Goal: Transaction & Acquisition: Purchase product/service

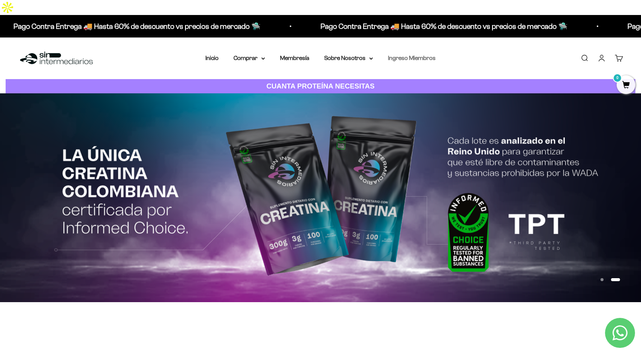
click at [417, 55] on link "Ingreso Miembros" at bounding box center [412, 58] width 48 height 6
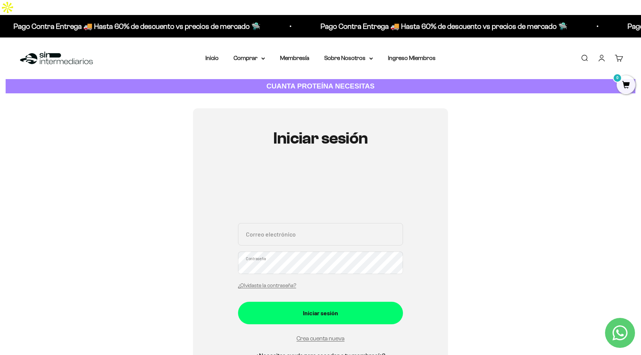
click at [274, 223] on input "Correo electrónico" at bounding box center [320, 234] width 165 height 22
paste input "juanborda92@hotmail.com Azul1234"
drag, startPoint x: 362, startPoint y: 222, endPoint x: 317, endPoint y: 221, distance: 44.6
click at [317, 223] on input "juanborda92@hotmail.com Azul1234" at bounding box center [320, 234] width 165 height 22
type input "[EMAIL_ADDRESS][DOMAIN_NAME]"
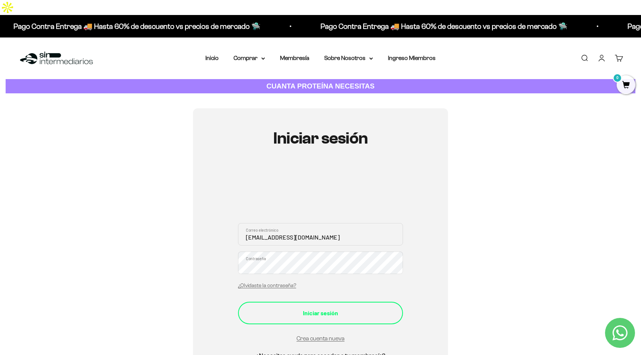
click at [289, 302] on button "Iniciar sesión" at bounding box center [320, 313] width 165 height 22
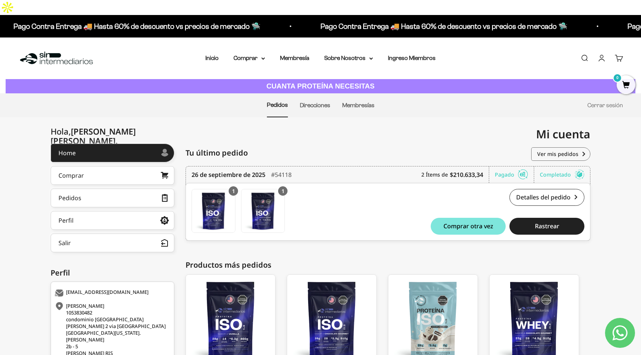
scroll to position [53, 0]
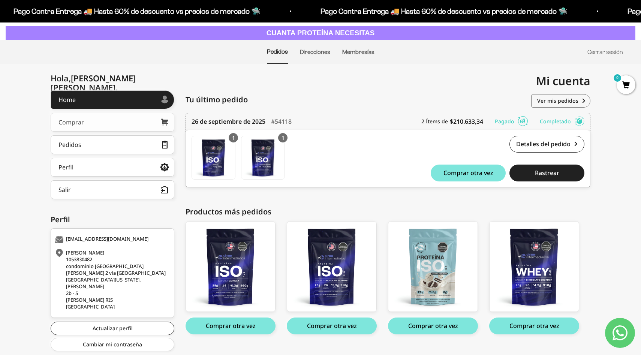
click at [113, 113] on link "Comprar" at bounding box center [113, 122] width 124 height 19
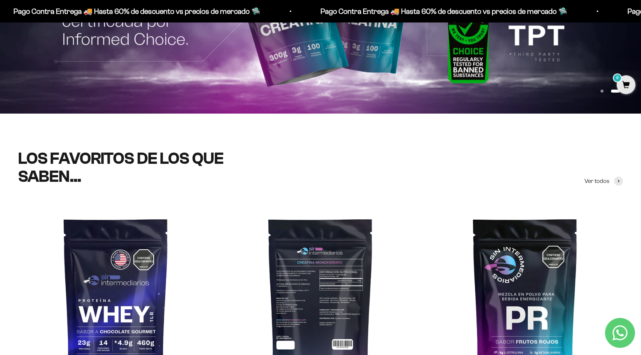
scroll to position [299, 0]
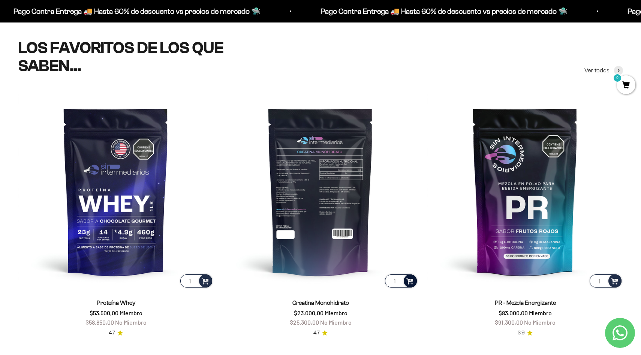
click at [411, 276] on span at bounding box center [409, 280] width 7 height 9
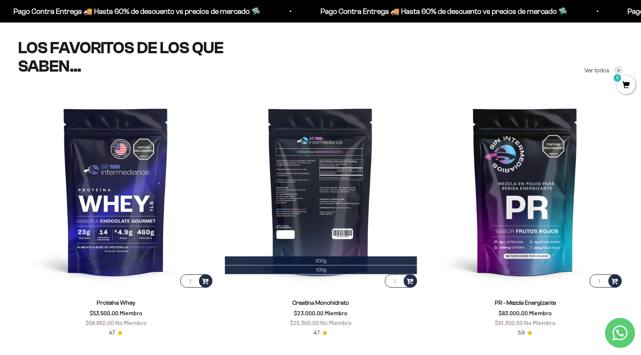
click at [413, 205] on img at bounding box center [321, 191] width 196 height 196
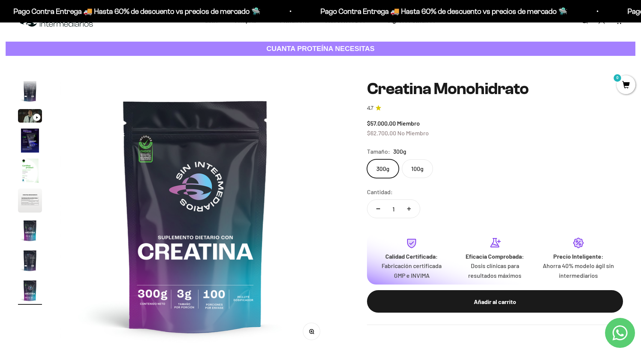
click at [413, 159] on label "100g" at bounding box center [417, 168] width 31 height 19
click at [367, 159] on input "100g" at bounding box center [366, 159] width 0 height 0
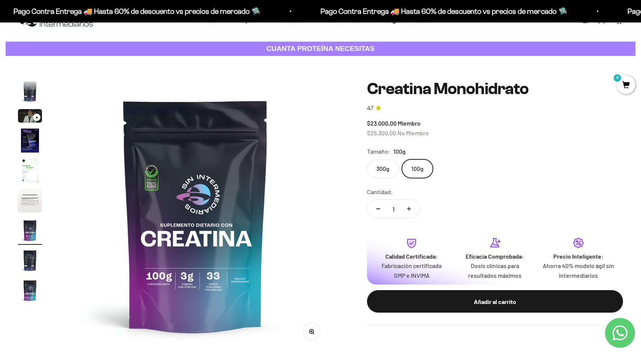
click at [389, 159] on label "300g" at bounding box center [383, 168] width 32 height 19
click at [367, 159] on input "300g" at bounding box center [366, 159] width 0 height 0
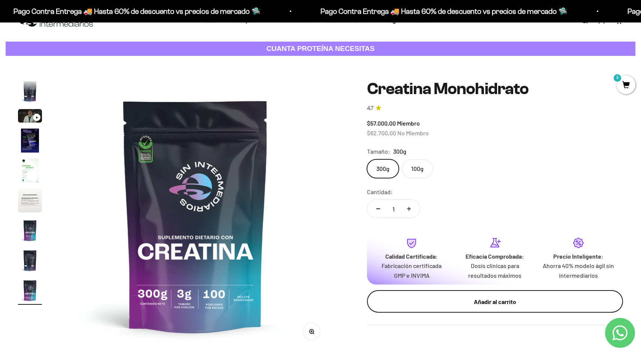
click at [419, 297] on div "Añadir al carrito" at bounding box center [495, 302] width 226 height 10
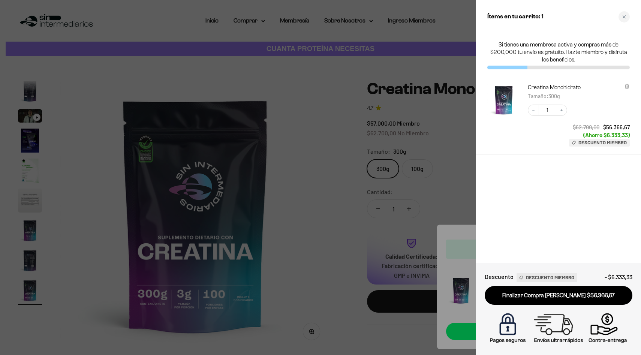
click at [305, 226] on div at bounding box center [320, 177] width 641 height 355
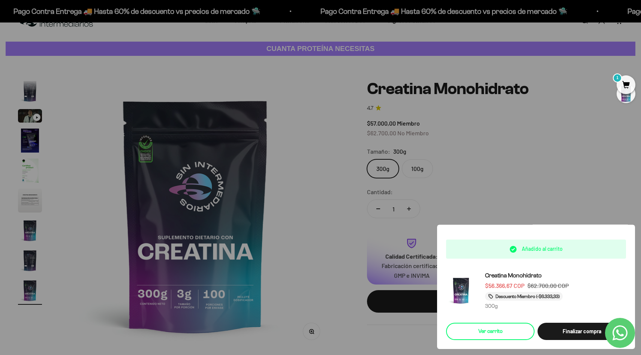
click at [485, 333] on link "Ver carrito" at bounding box center [490, 331] width 88 height 17
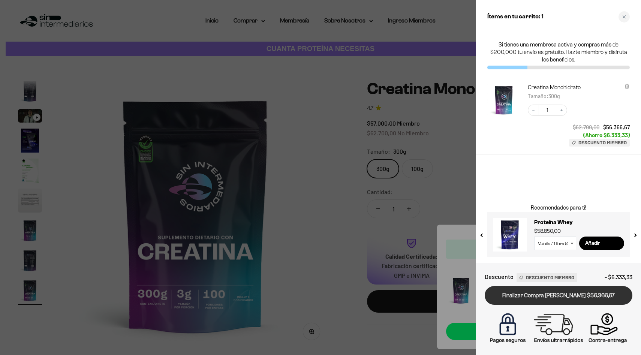
click at [555, 288] on link "Finalizar Compra Segura $56.366,67" at bounding box center [559, 295] width 148 height 19
